Goal: Task Accomplishment & Management: Manage account settings

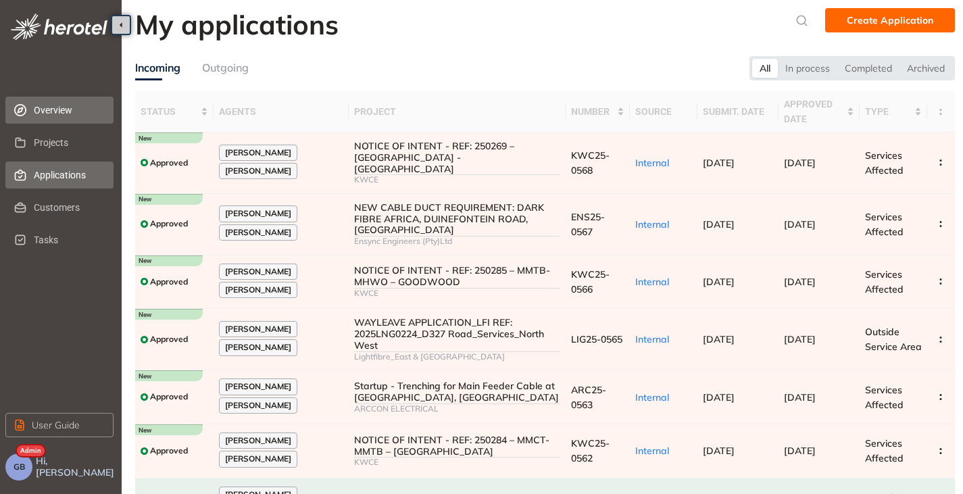
click at [60, 110] on span "Overview" at bounding box center [68, 110] width 69 height 27
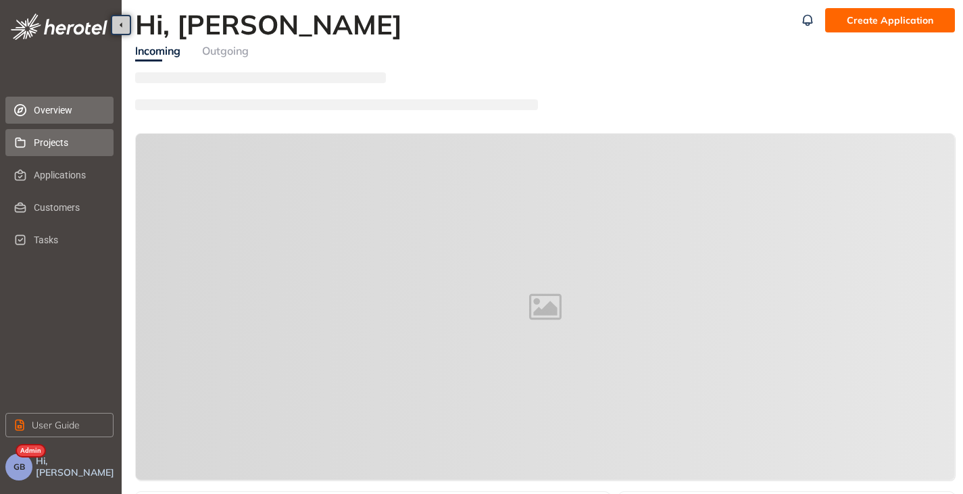
click at [47, 145] on span "Projects" at bounding box center [68, 142] width 69 height 27
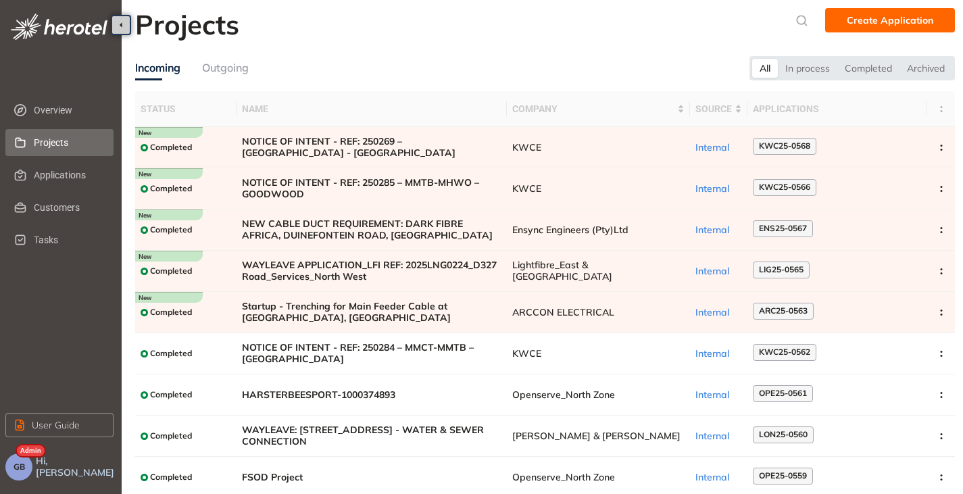
click at [28, 467] on button "GB" at bounding box center [18, 467] width 27 height 27
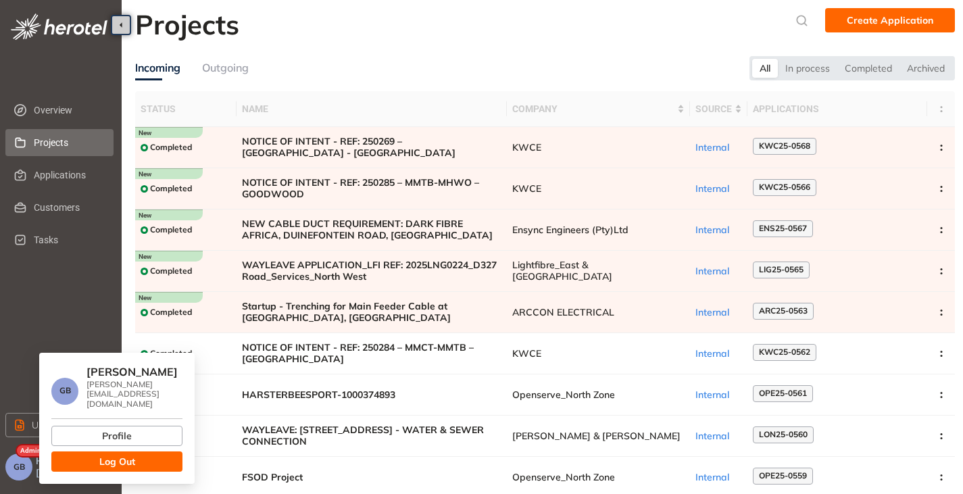
click at [70, 462] on button "Log Out" at bounding box center [116, 462] width 131 height 20
